Goal: Navigation & Orientation: Find specific page/section

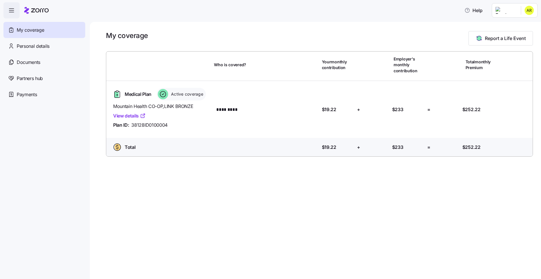
click at [139, 117] on link "View details" at bounding box center [129, 115] width 33 height 7
click at [39, 43] on span "Personal details" at bounding box center [33, 46] width 33 height 7
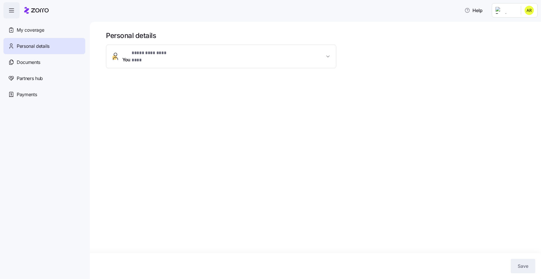
click at [298, 49] on button "You * ********* ******** *" at bounding box center [221, 56] width 230 height 23
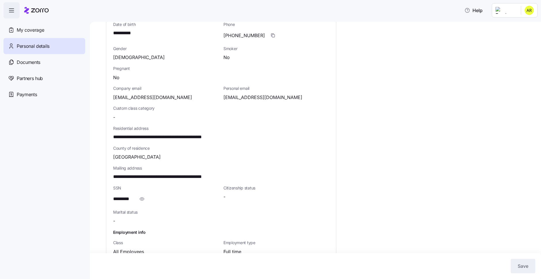
scroll to position [108, 0]
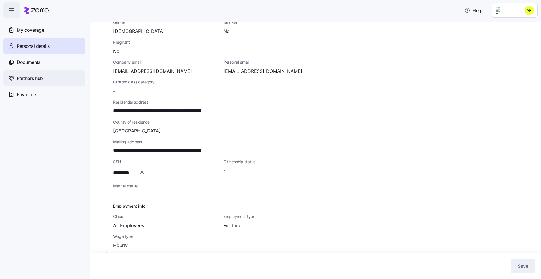
click at [34, 79] on span "Partners hub" at bounding box center [30, 78] width 26 height 7
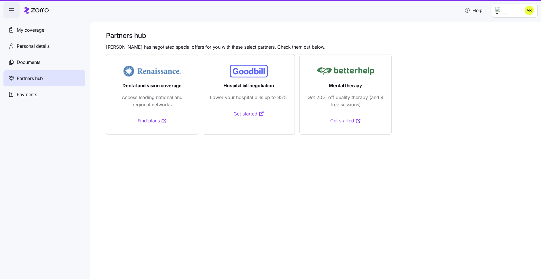
click at [33, 95] on span "Payments" at bounding box center [27, 94] width 20 height 7
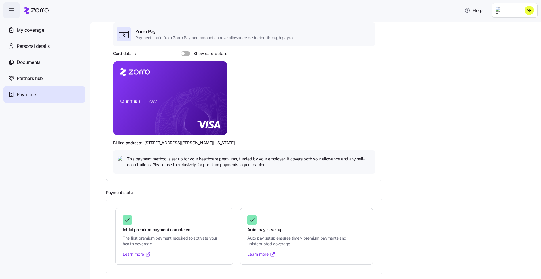
scroll to position [46, 0]
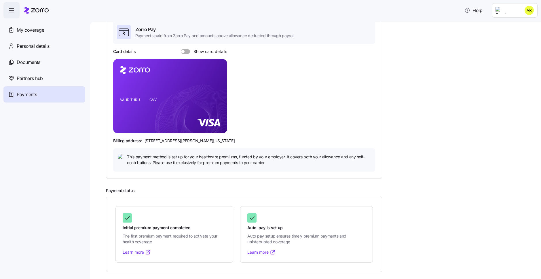
click at [139, 252] on link "Learn more" at bounding box center [137, 252] width 28 height 6
click at [47, 78] on div "Partners hub" at bounding box center [44, 78] width 82 height 16
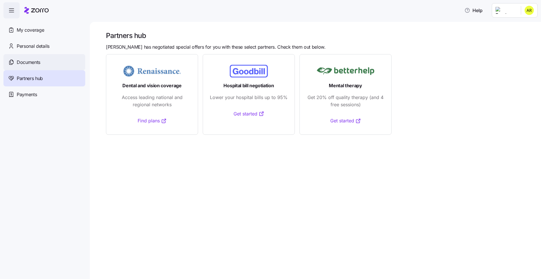
click at [48, 62] on div "Documents" at bounding box center [44, 62] width 82 height 16
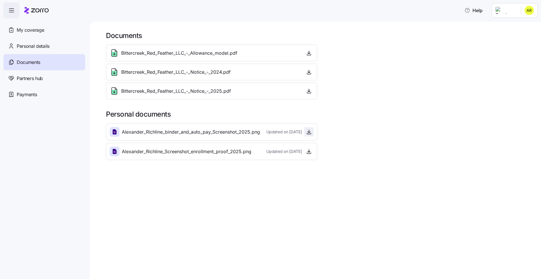
click at [310, 132] on icon "button" at bounding box center [309, 132] width 6 height 6
click at [45, 29] on div "My coverage" at bounding box center [44, 30] width 82 height 16
